Goal: Information Seeking & Learning: Understand process/instructions

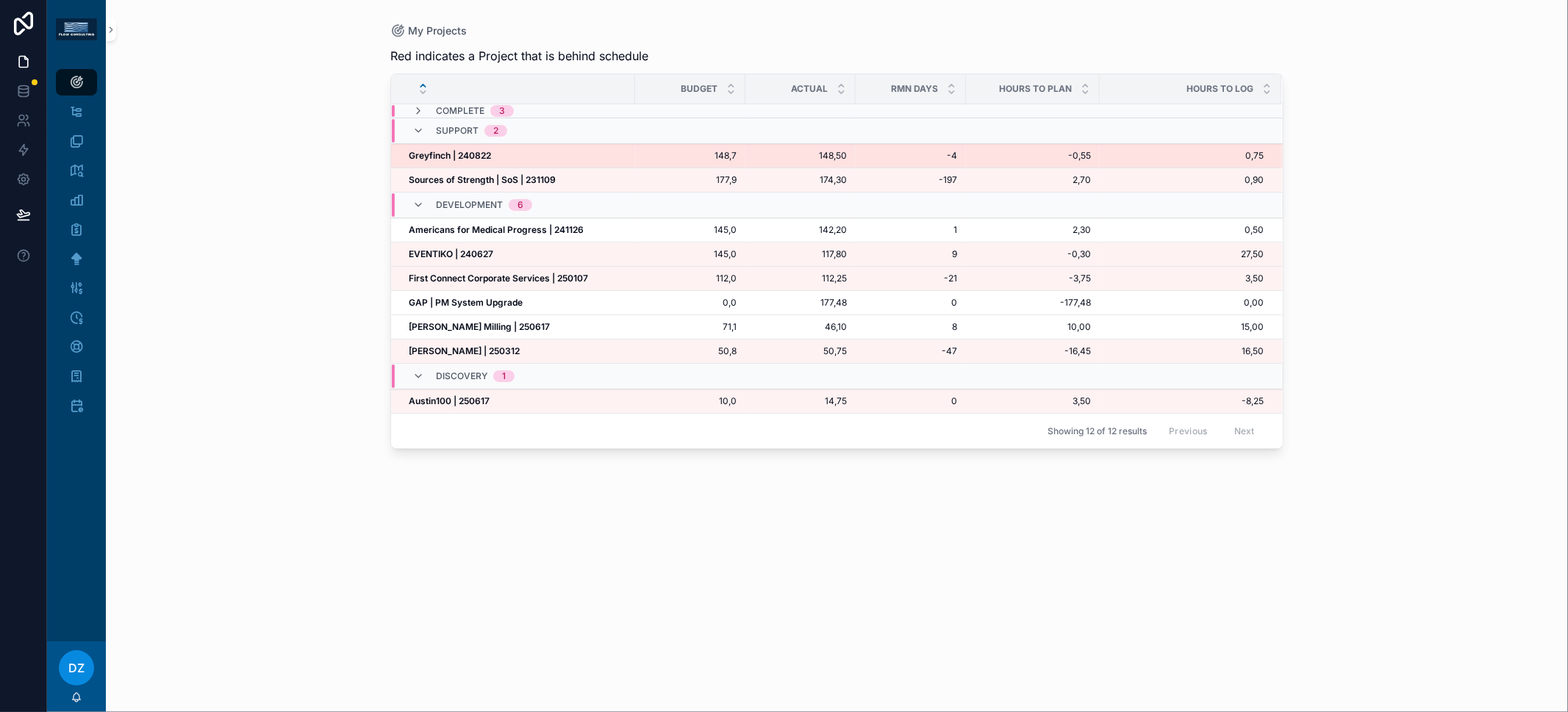
click at [465, 155] on strong "Greyfinch | 240822" at bounding box center [450, 156] width 82 height 11
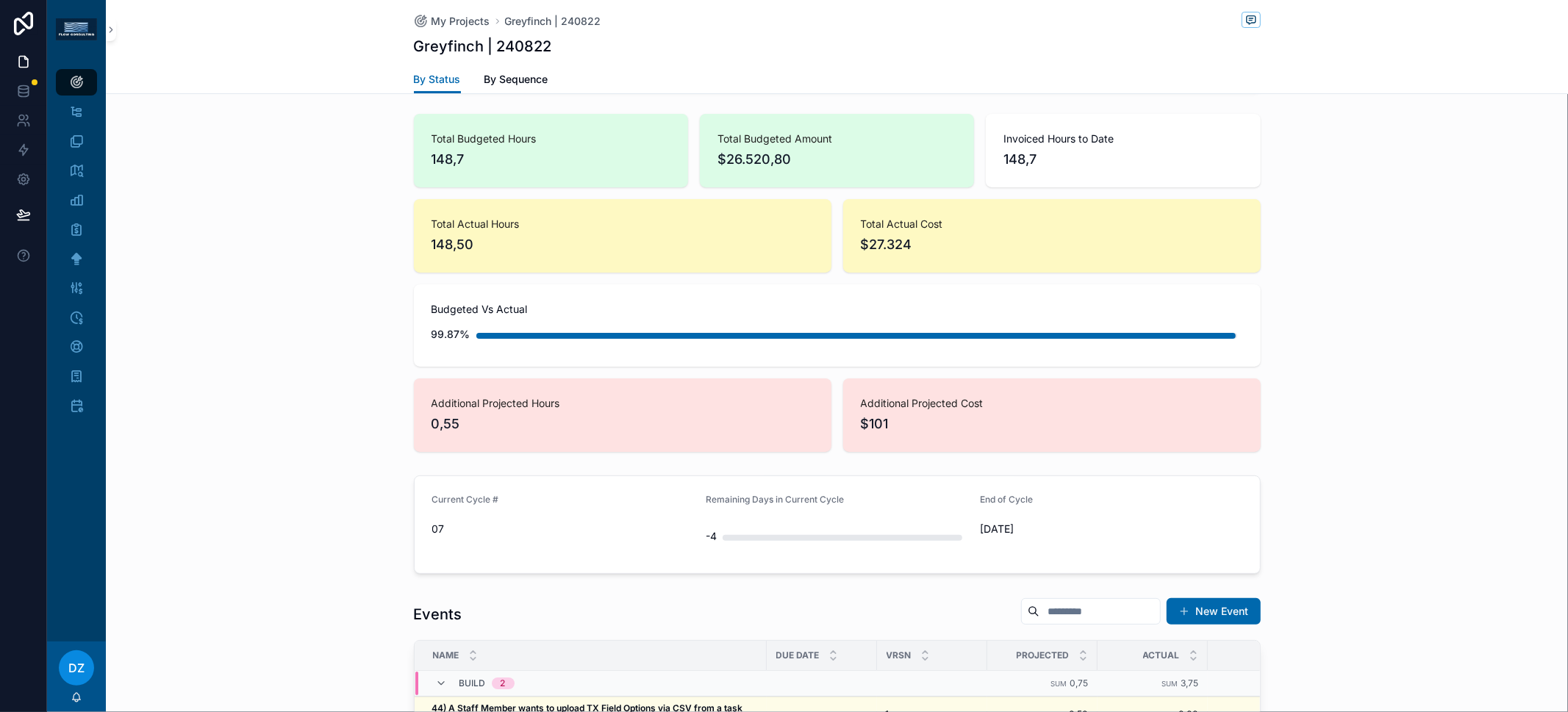
scroll to position [501, 0]
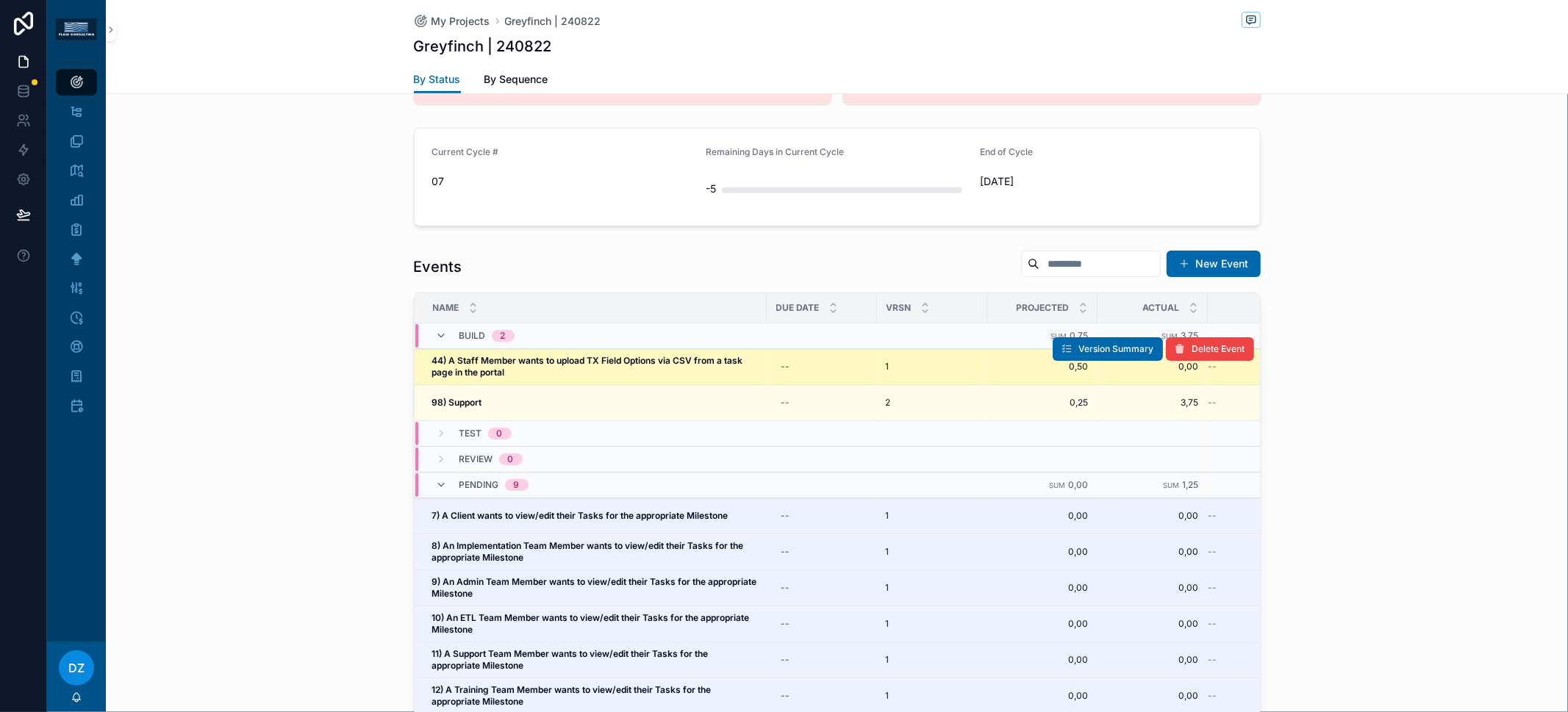
click at [581, 358] on strong "44) A Staff Member wants to upload TX Field Options via CSV from a task page in…" at bounding box center [589, 367] width 313 height 23
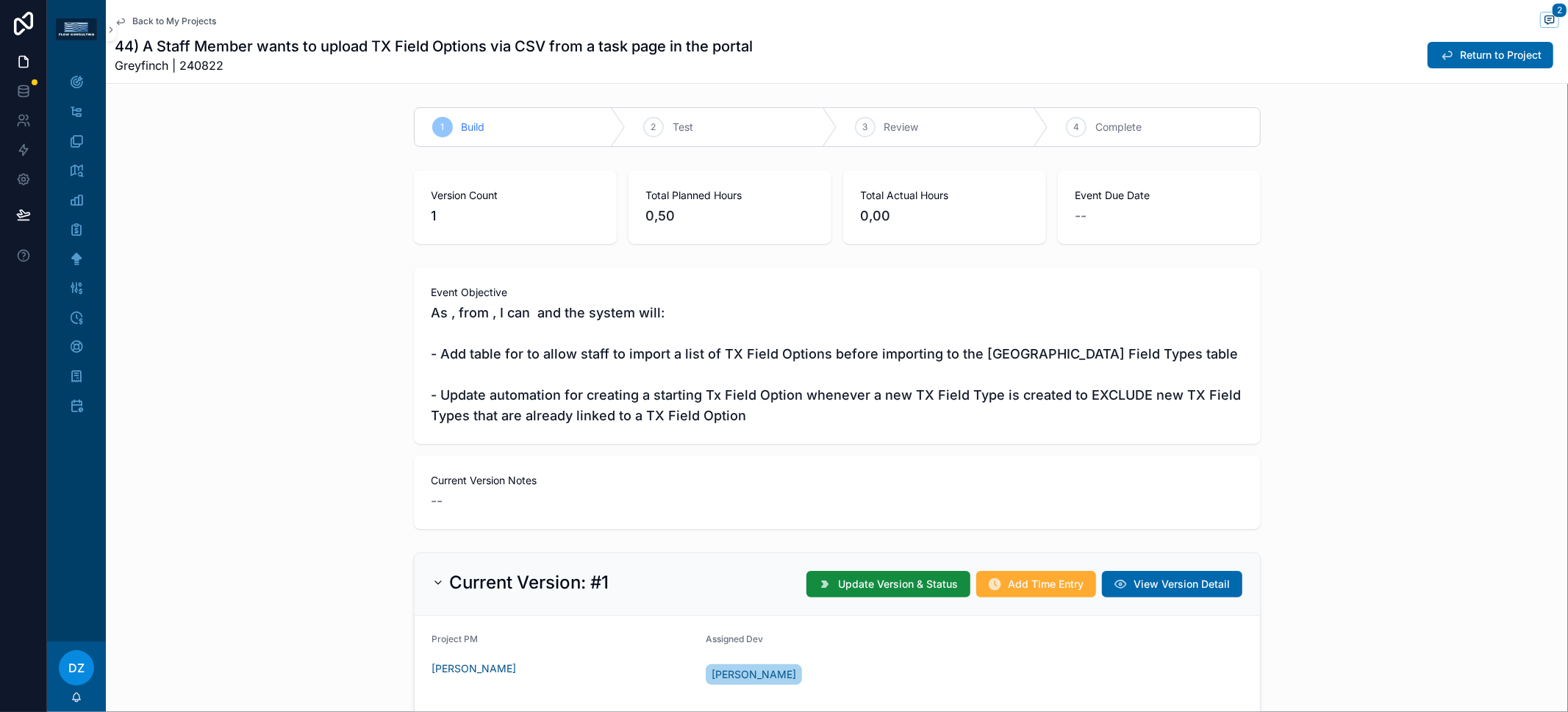
click at [706, 394] on span "As , from , I can and the system will: - Add table for to allow staff to import…" at bounding box center [837, 365] width 811 height 124
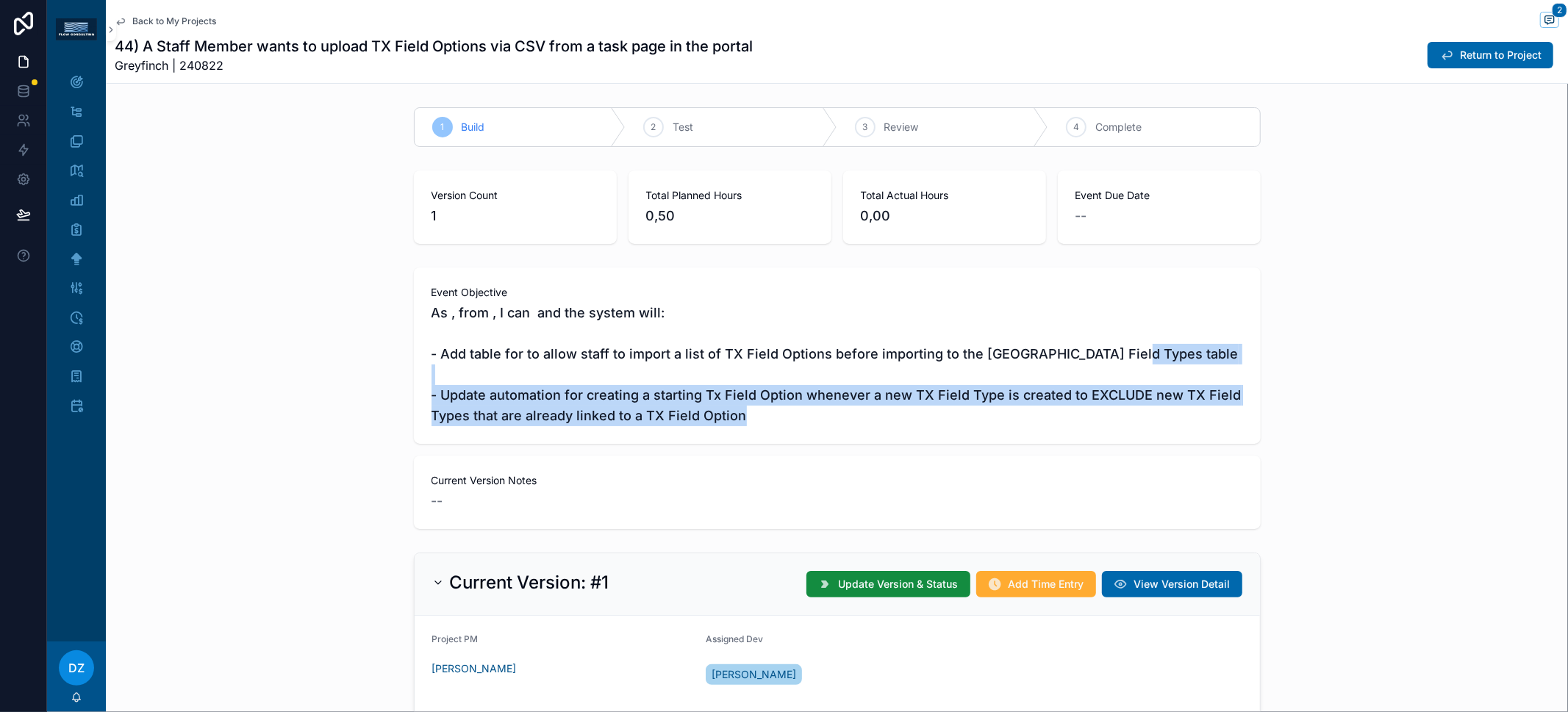
click at [706, 394] on span "As , from , I can and the system will: - Add table for to allow staff to import…" at bounding box center [837, 365] width 811 height 124
click at [712, 396] on span "As , from , I can and the system will: - Add table for to allow staff to import…" at bounding box center [837, 365] width 811 height 124
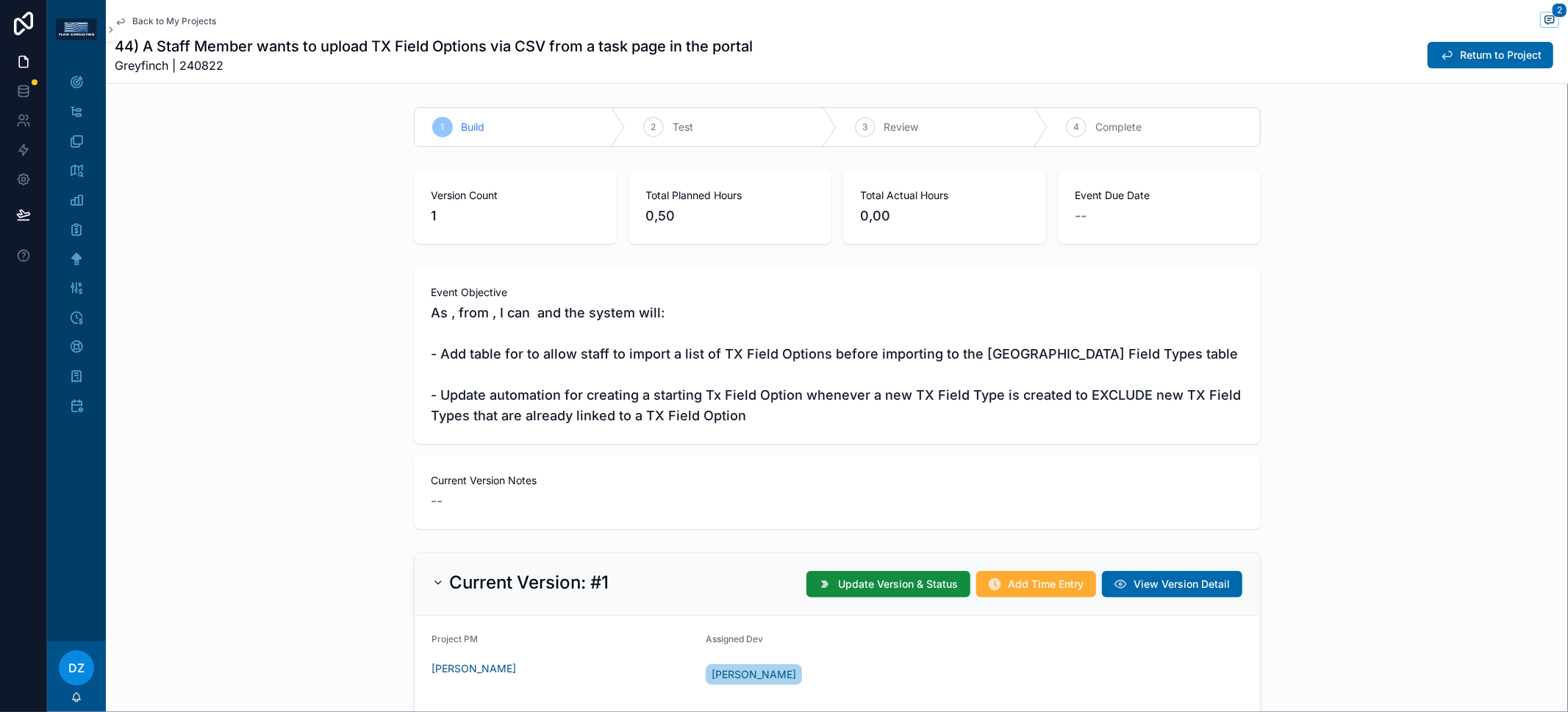
click at [1008, 403] on span "As , from , I can and the system will: - Add table for to allow staff to import…" at bounding box center [837, 365] width 811 height 124
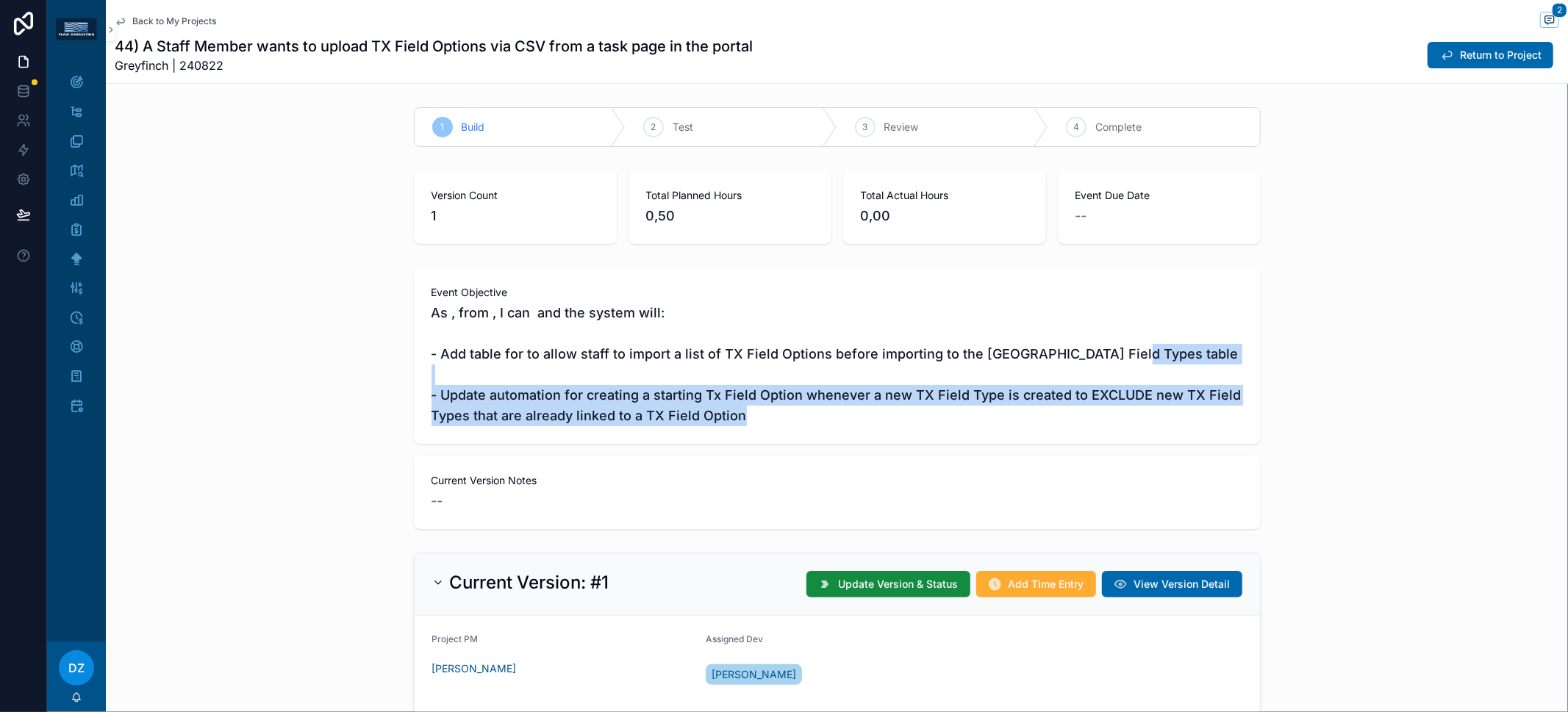
click at [1008, 403] on span "As , from , I can and the system will: - Add table for to allow staff to import…" at bounding box center [837, 365] width 811 height 124
click at [1018, 419] on span "As , from , I can and the system will: - Add table for to allow staff to import…" at bounding box center [837, 365] width 811 height 124
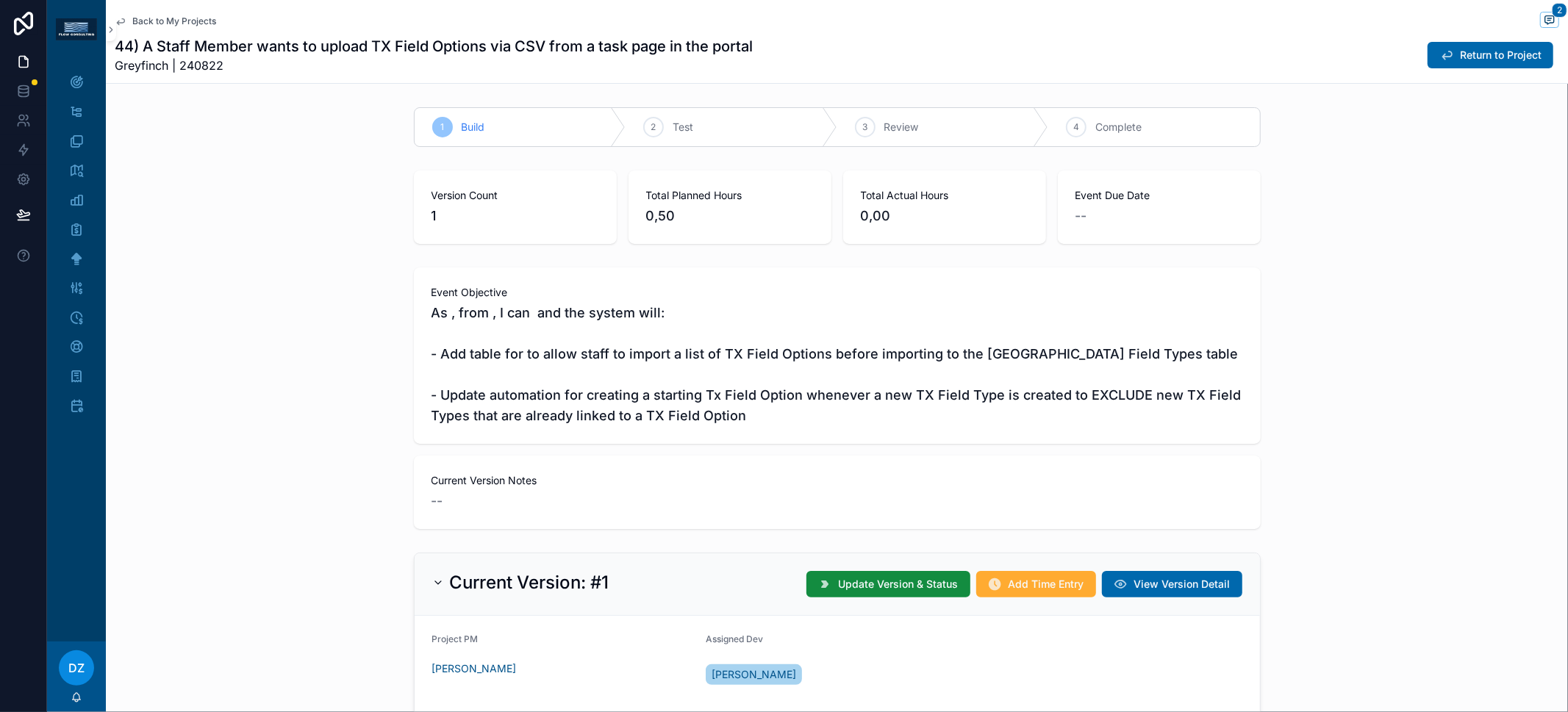
click at [829, 418] on span "As , from , I can and the system will: - Add table for to allow staff to import…" at bounding box center [837, 365] width 811 height 124
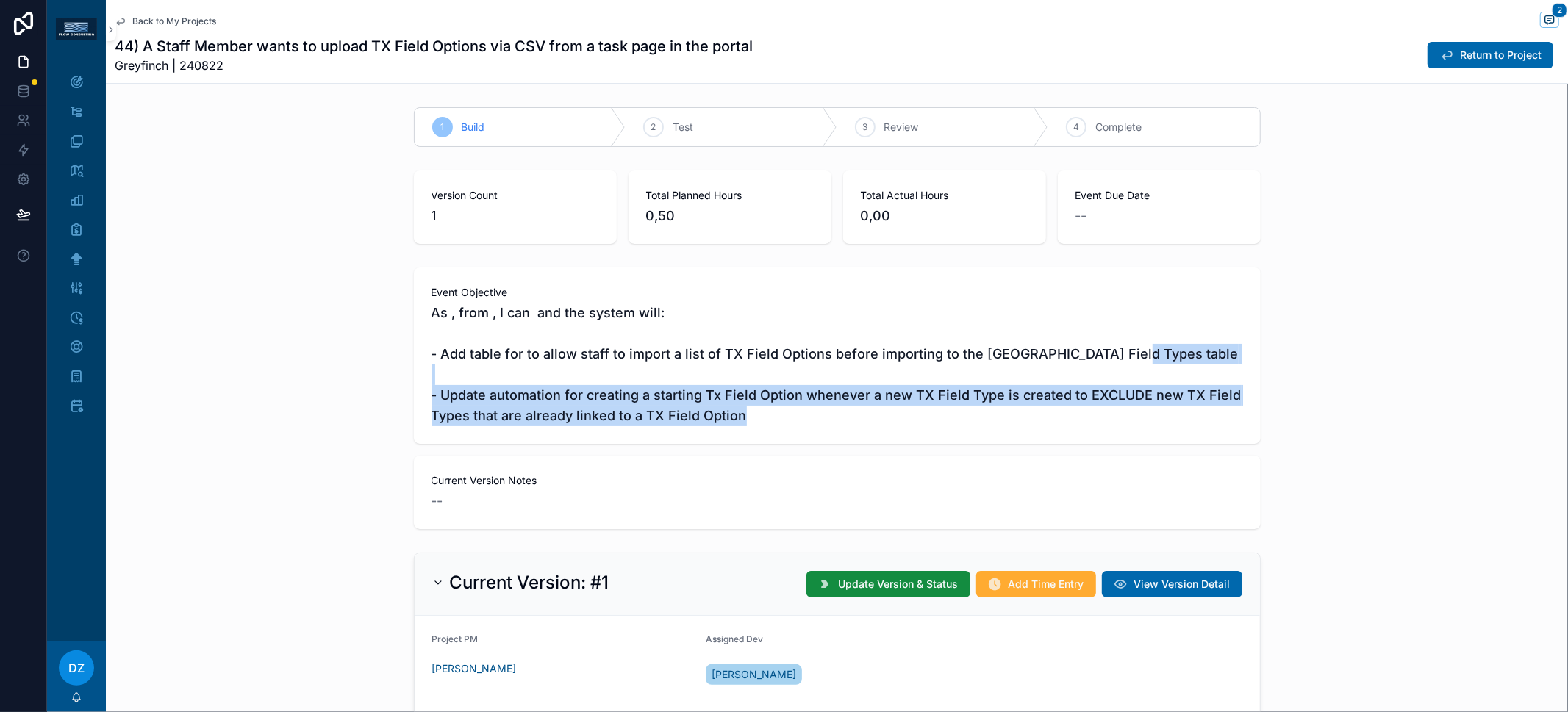
click at [829, 418] on span "As , from , I can and the system will: - Add table for to allow staff to import…" at bounding box center [837, 365] width 811 height 124
click at [844, 418] on span "As , from , I can and the system will: - Add table for to allow staff to import…" at bounding box center [837, 365] width 811 height 124
